Goal: Information Seeking & Learning: Learn about a topic

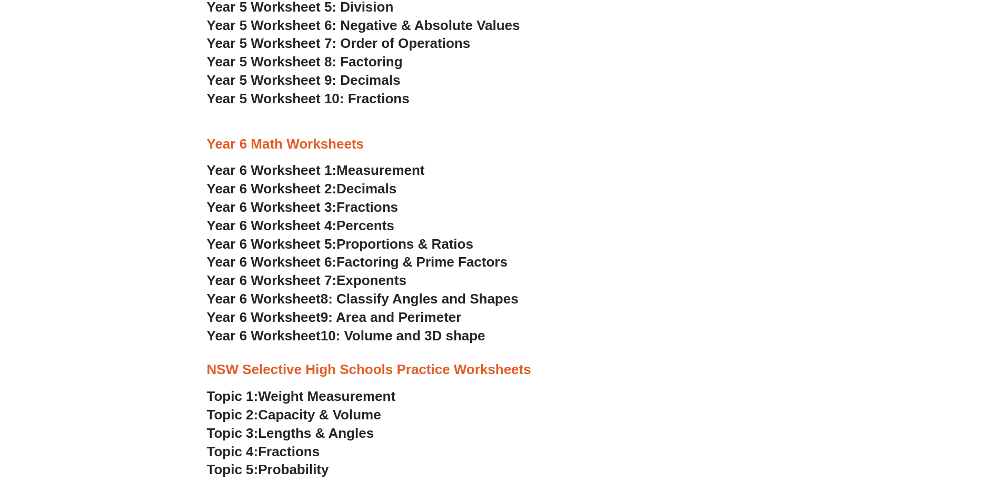
scroll to position [2118, 0]
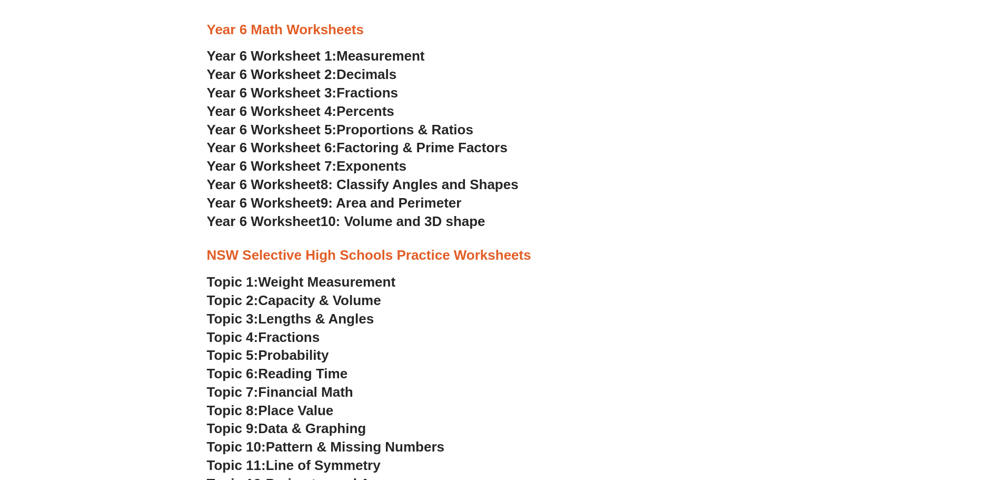
click at [287, 283] on span "Weight Measurement" at bounding box center [326, 282] width 137 height 16
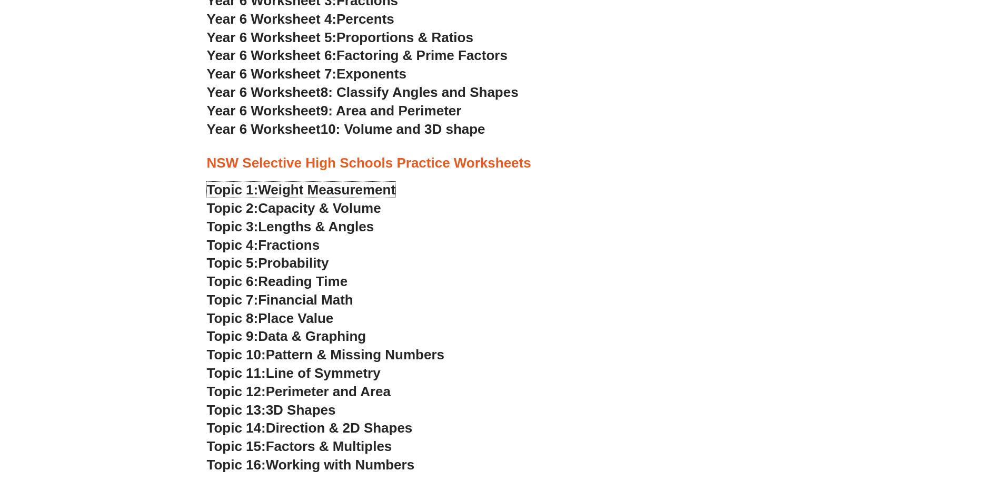
scroll to position [2223, 0]
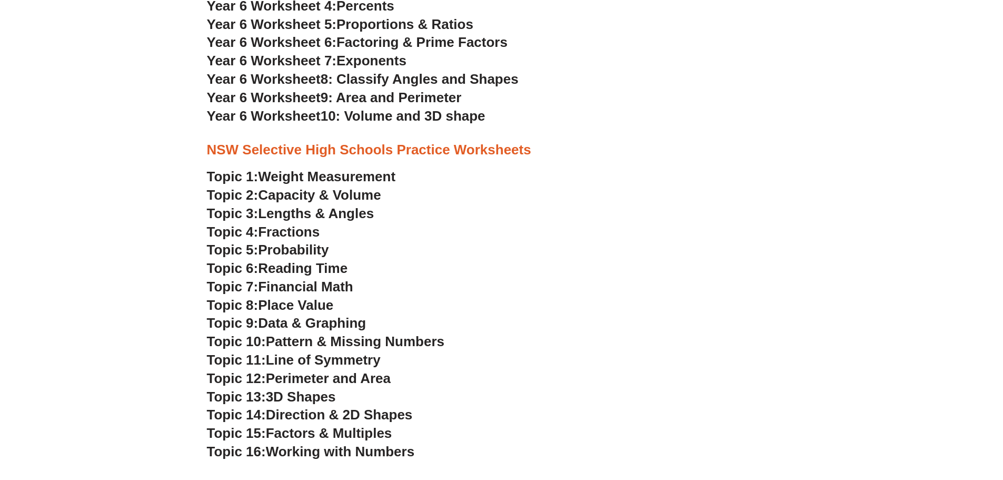
click at [347, 212] on span "Lengths & Angles" at bounding box center [316, 213] width 116 height 16
click at [325, 344] on span "Pattern & Missing Numbers" at bounding box center [355, 341] width 179 height 16
click at [305, 321] on span "Data & Graphing" at bounding box center [312, 323] width 108 height 16
click at [318, 452] on span "Working with Numbers" at bounding box center [340, 451] width 149 height 16
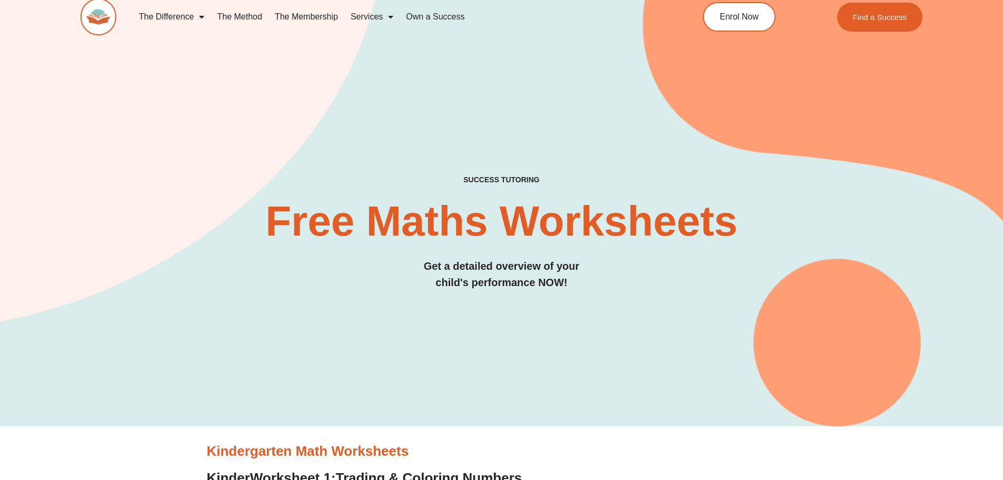
scroll to position [0, 0]
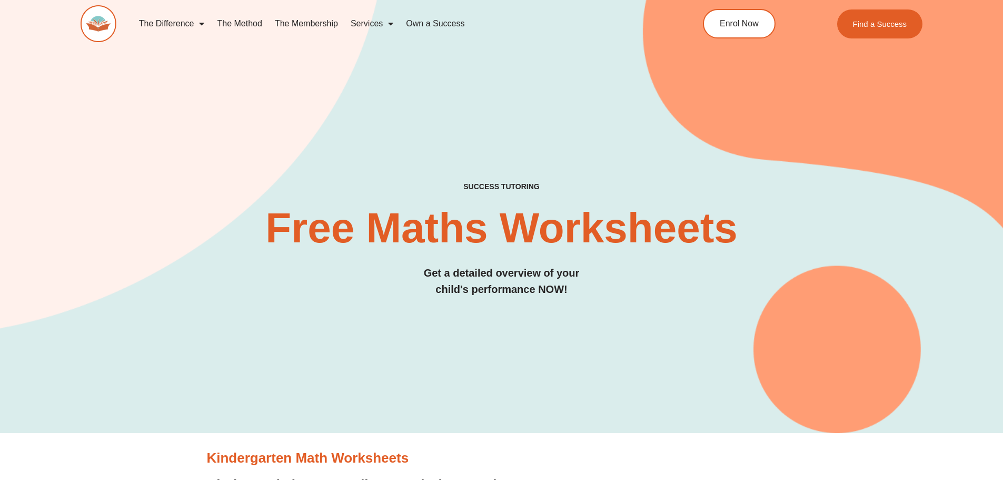
click at [384, 23] on span "Menu" at bounding box center [388, 23] width 11 height 19
click at [376, 23] on link "Services" at bounding box center [371, 24] width 55 height 24
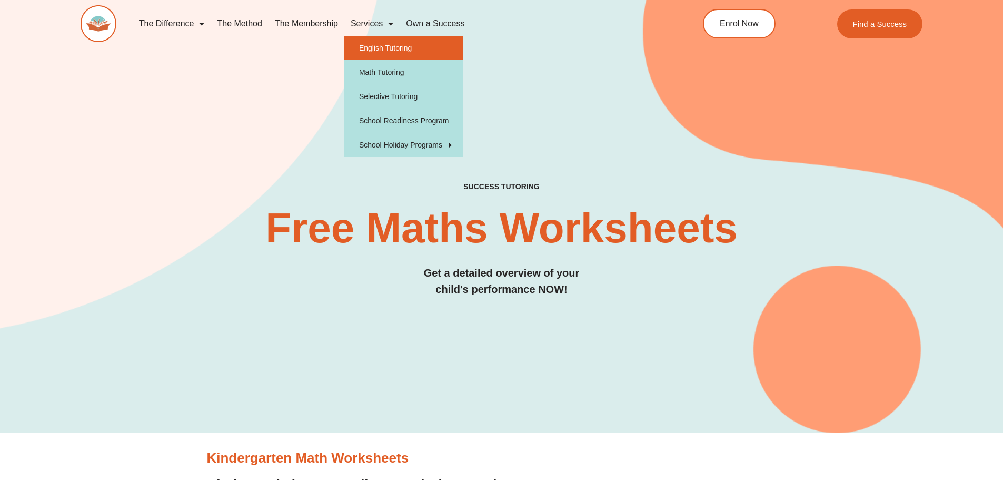
click at [367, 41] on link "English Tutoring" at bounding box center [403, 48] width 119 height 24
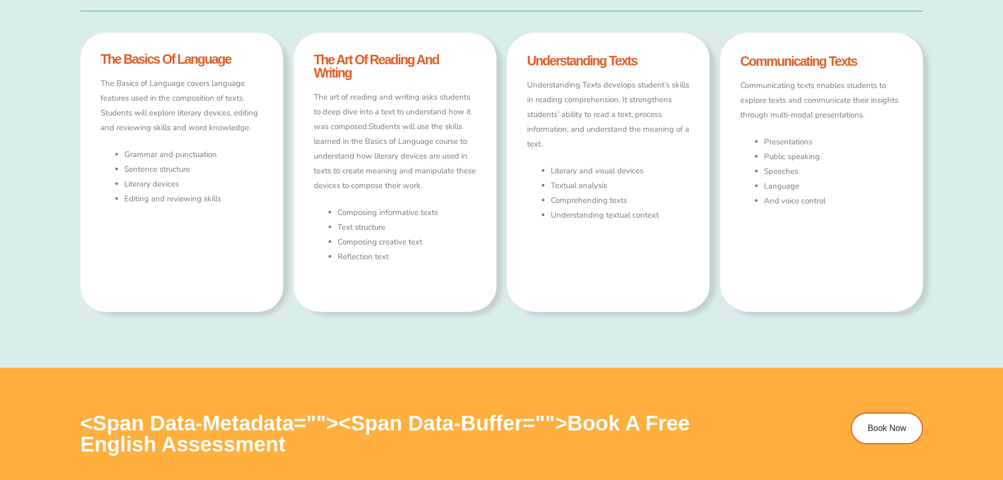
type input "*"
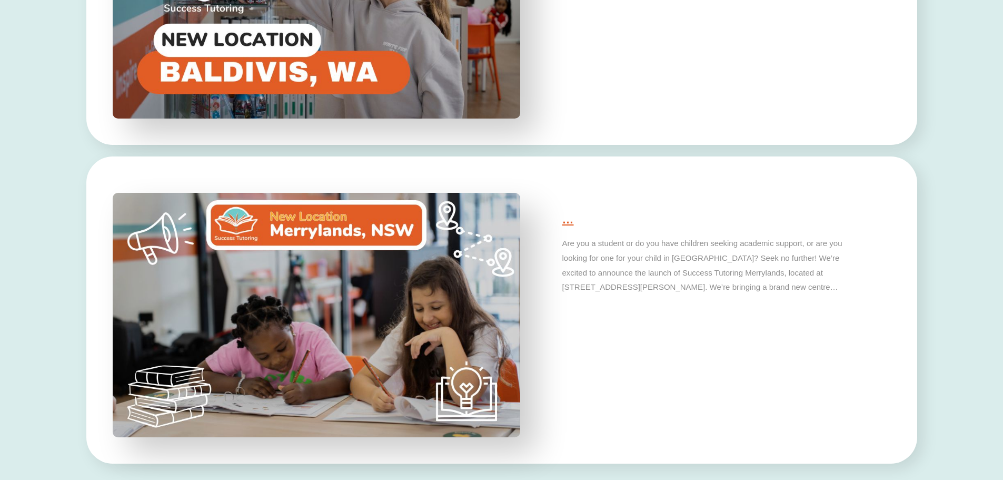
scroll to position [3683, 0]
